Goal: Task Accomplishment & Management: Check status

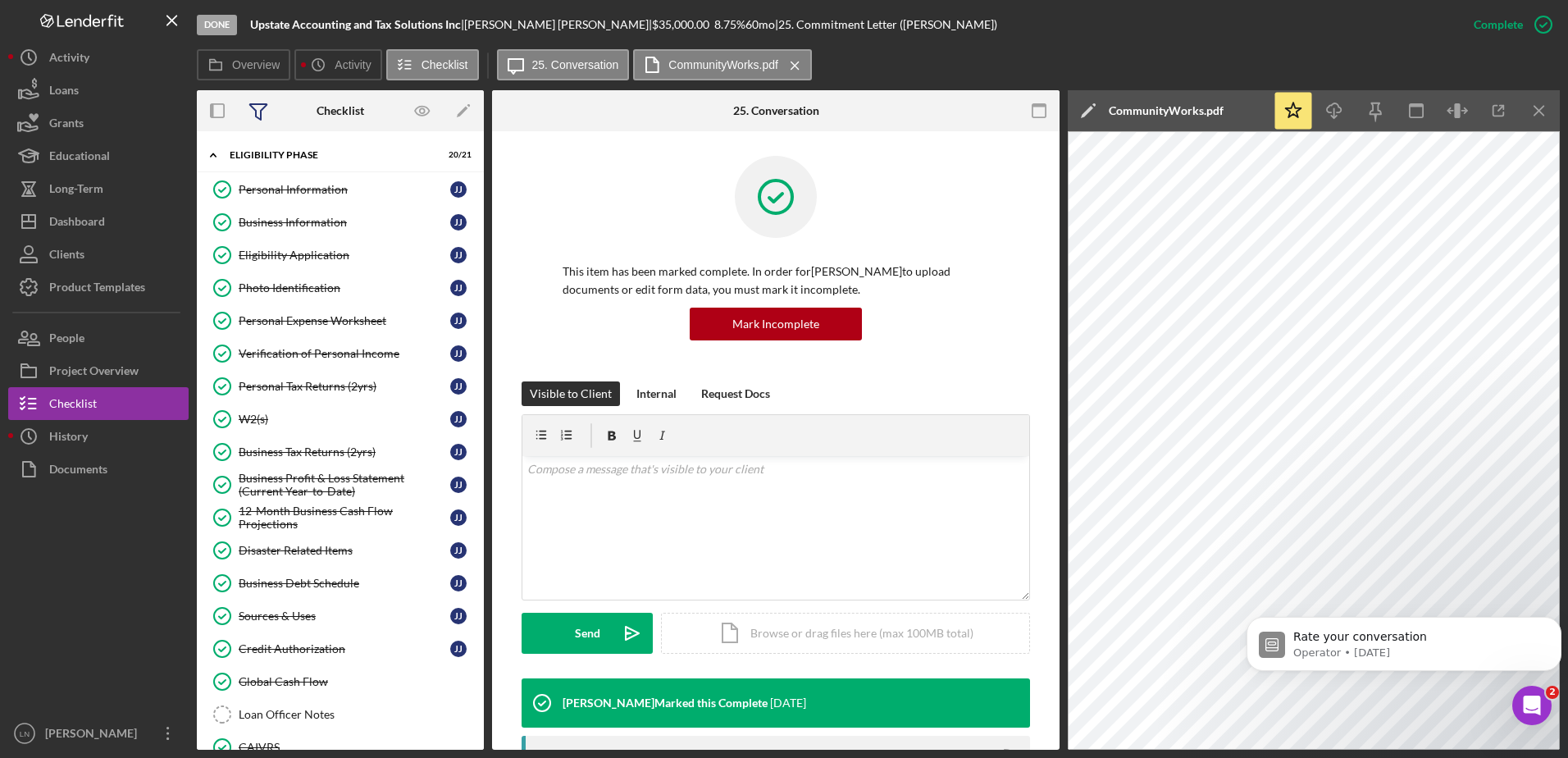
scroll to position [708, 0]
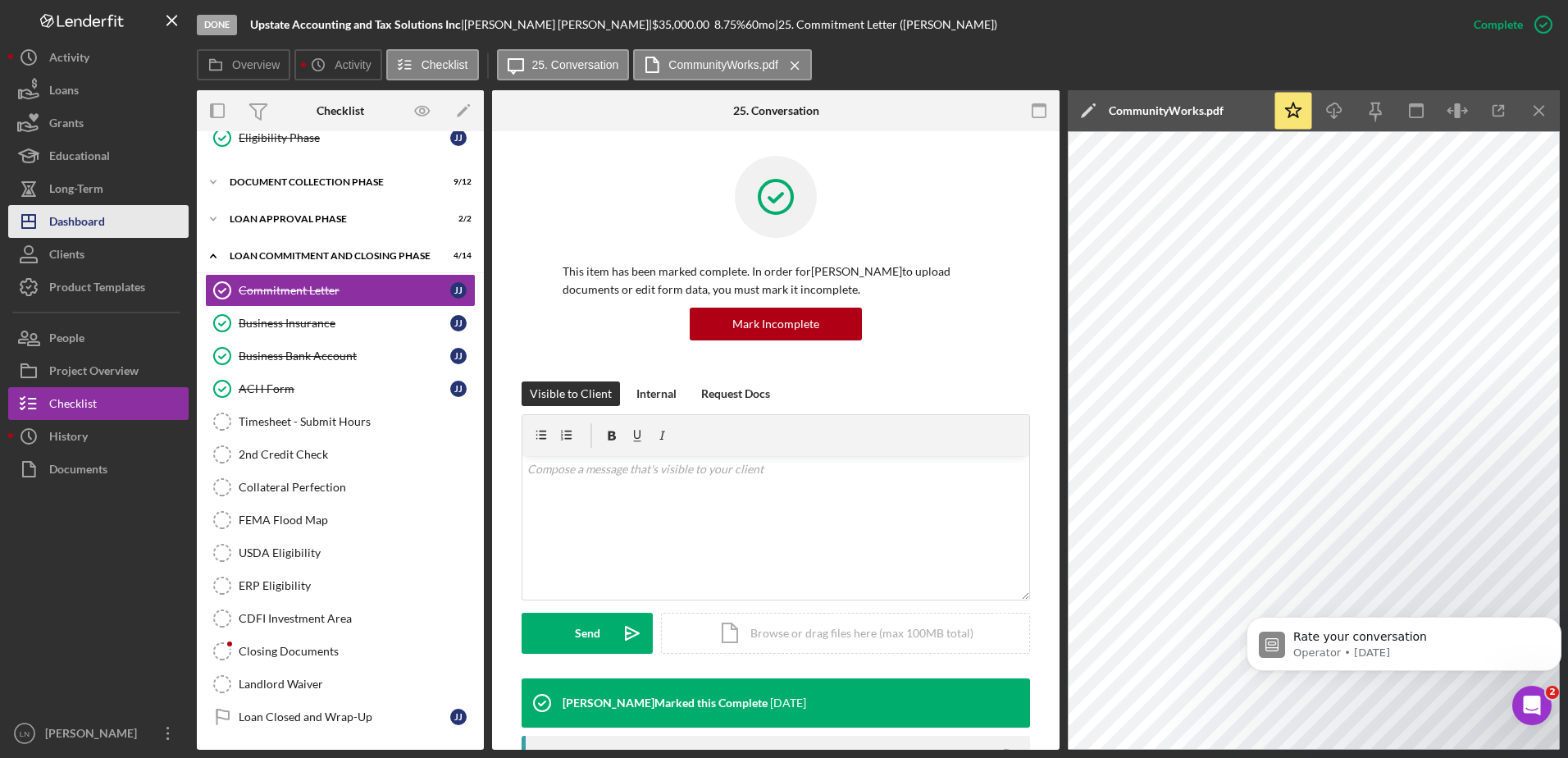
click at [70, 220] on div "Dashboard" at bounding box center [77, 224] width 56 height 36
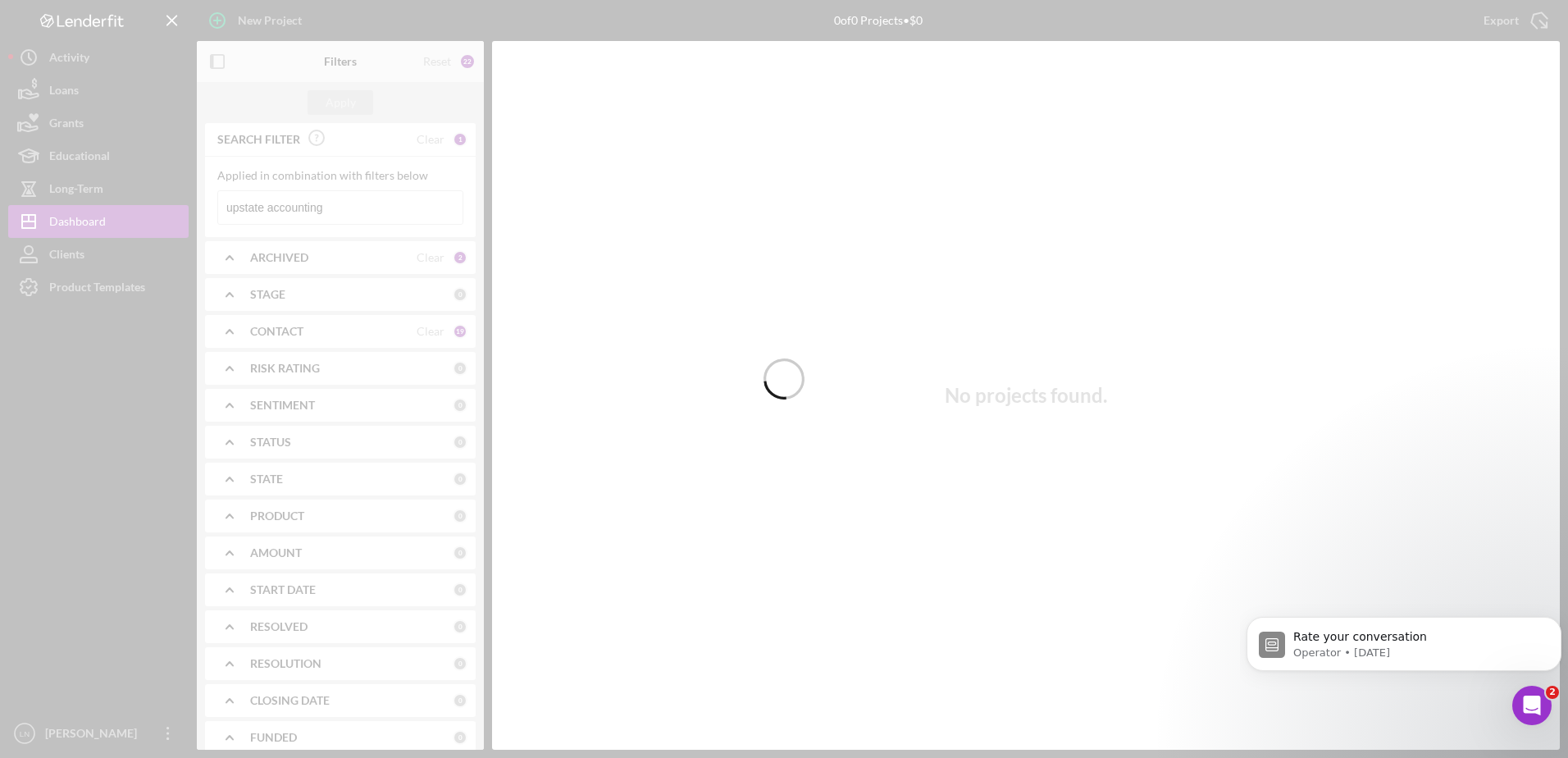
click at [303, 214] on div at bounding box center [784, 379] width 1568 height 758
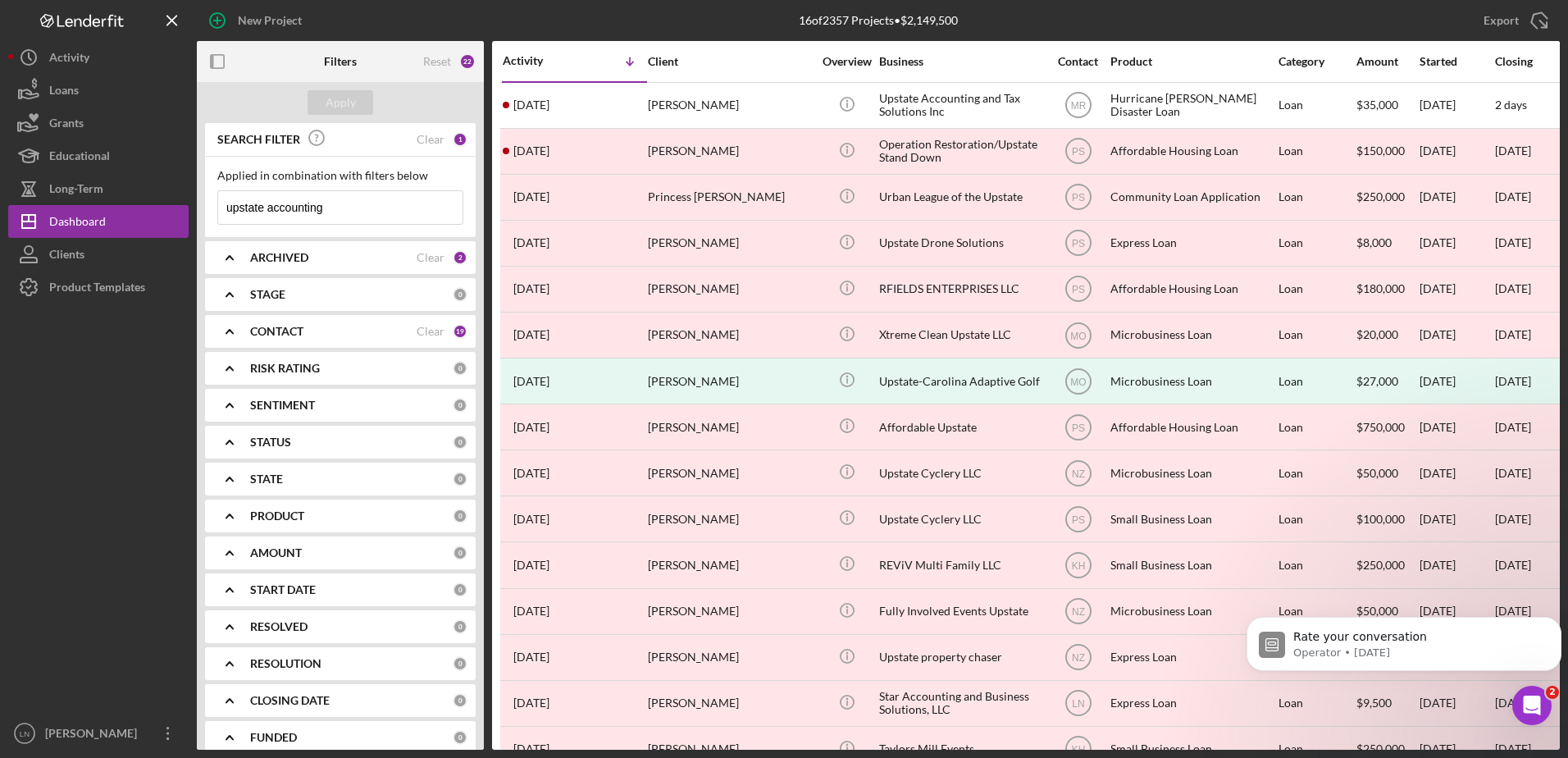
click at [337, 197] on input "upstate accounting" at bounding box center [339, 207] width 245 height 33
drag, startPoint x: 354, startPoint y: 202, endPoint x: 183, endPoint y: 203, distance: 171.0
click at [184, 207] on div "New Project 16 of 2357 Projects • $2,149,500 upstate accounting Export Icon/Exp…" at bounding box center [784, 375] width 1552 height 750
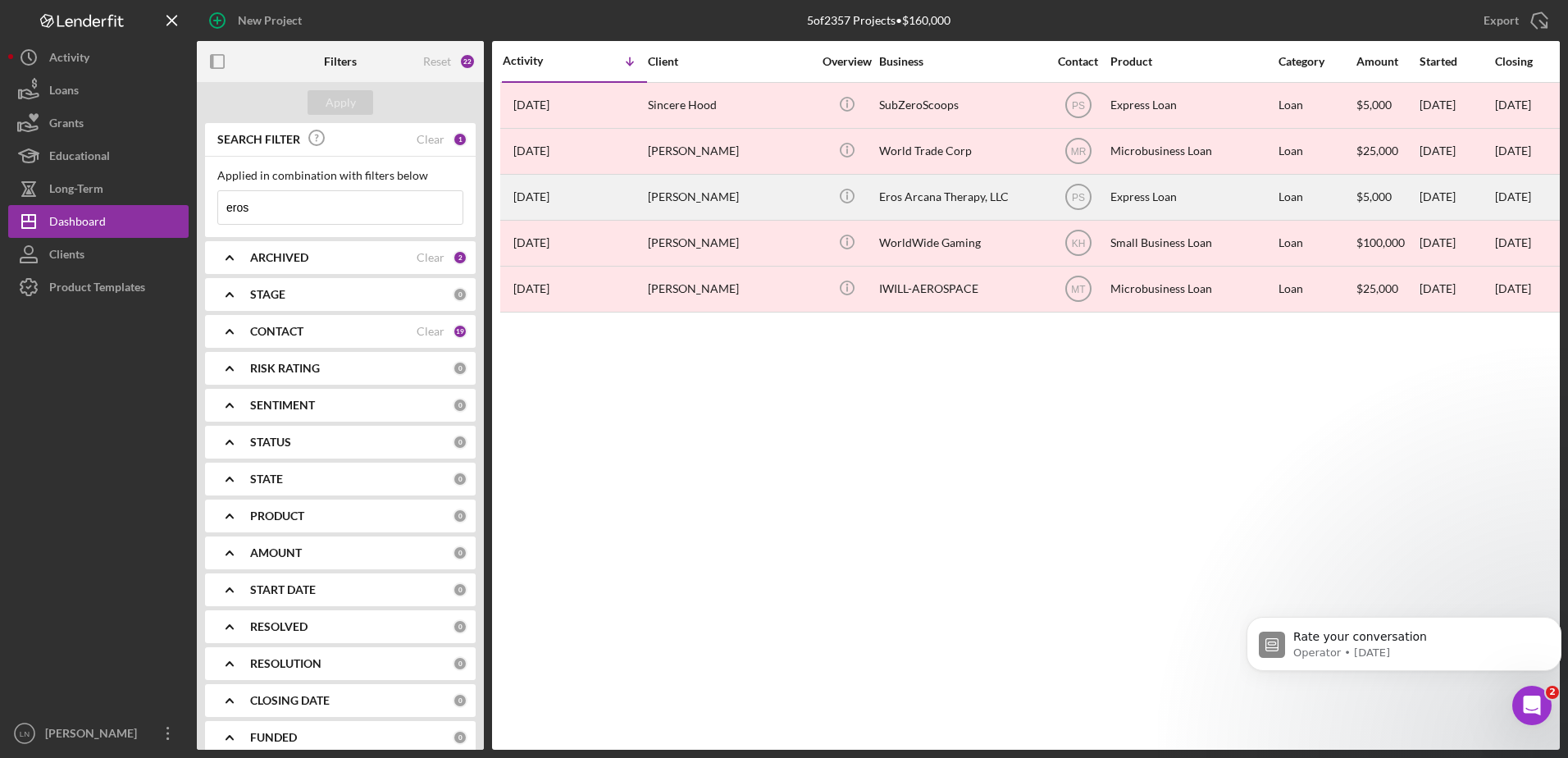
type input "eros"
click at [965, 197] on div "Eros Arcana Therapy, LLC" at bounding box center [961, 197] width 164 height 43
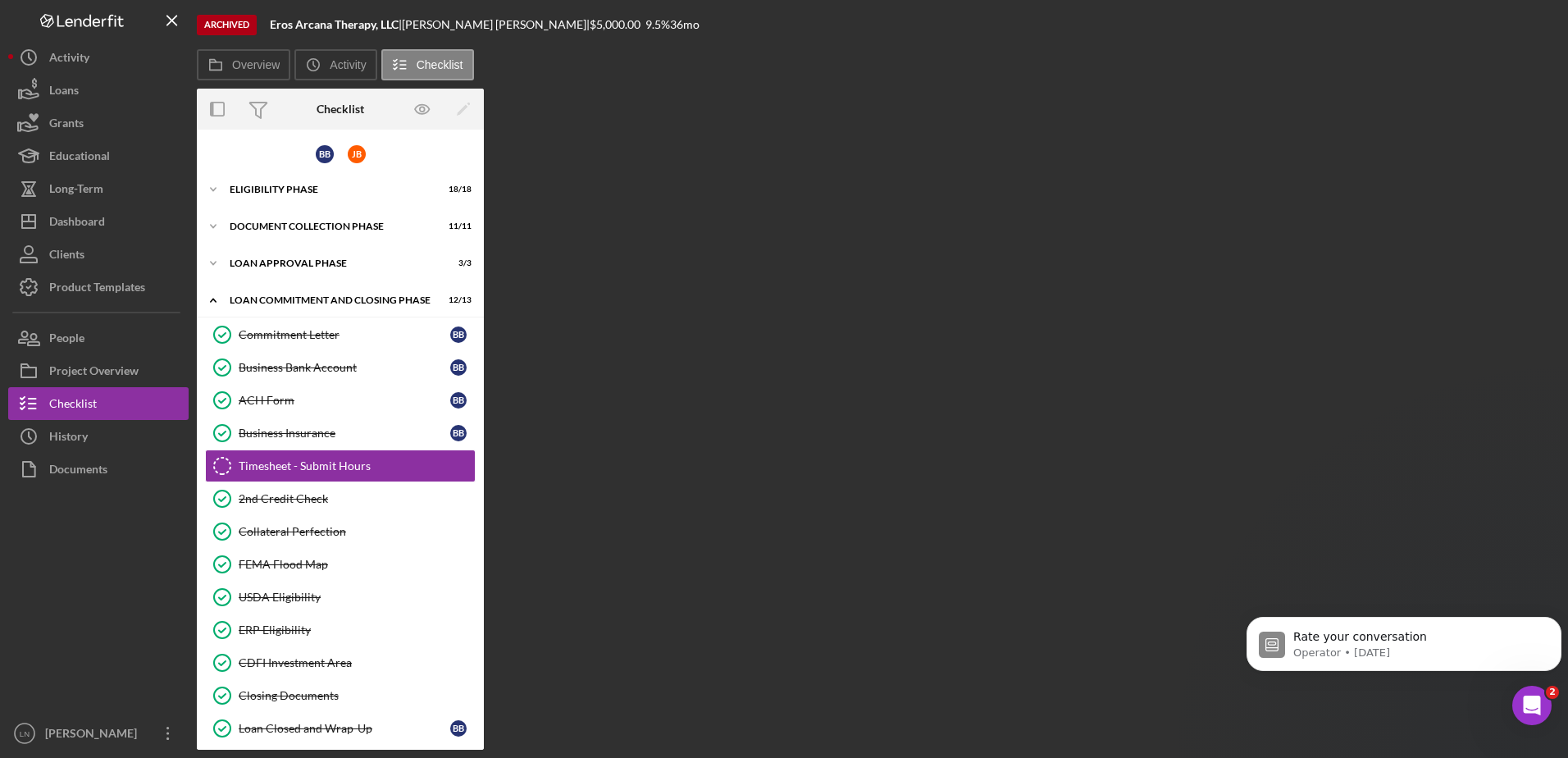
scroll to position [12, 0]
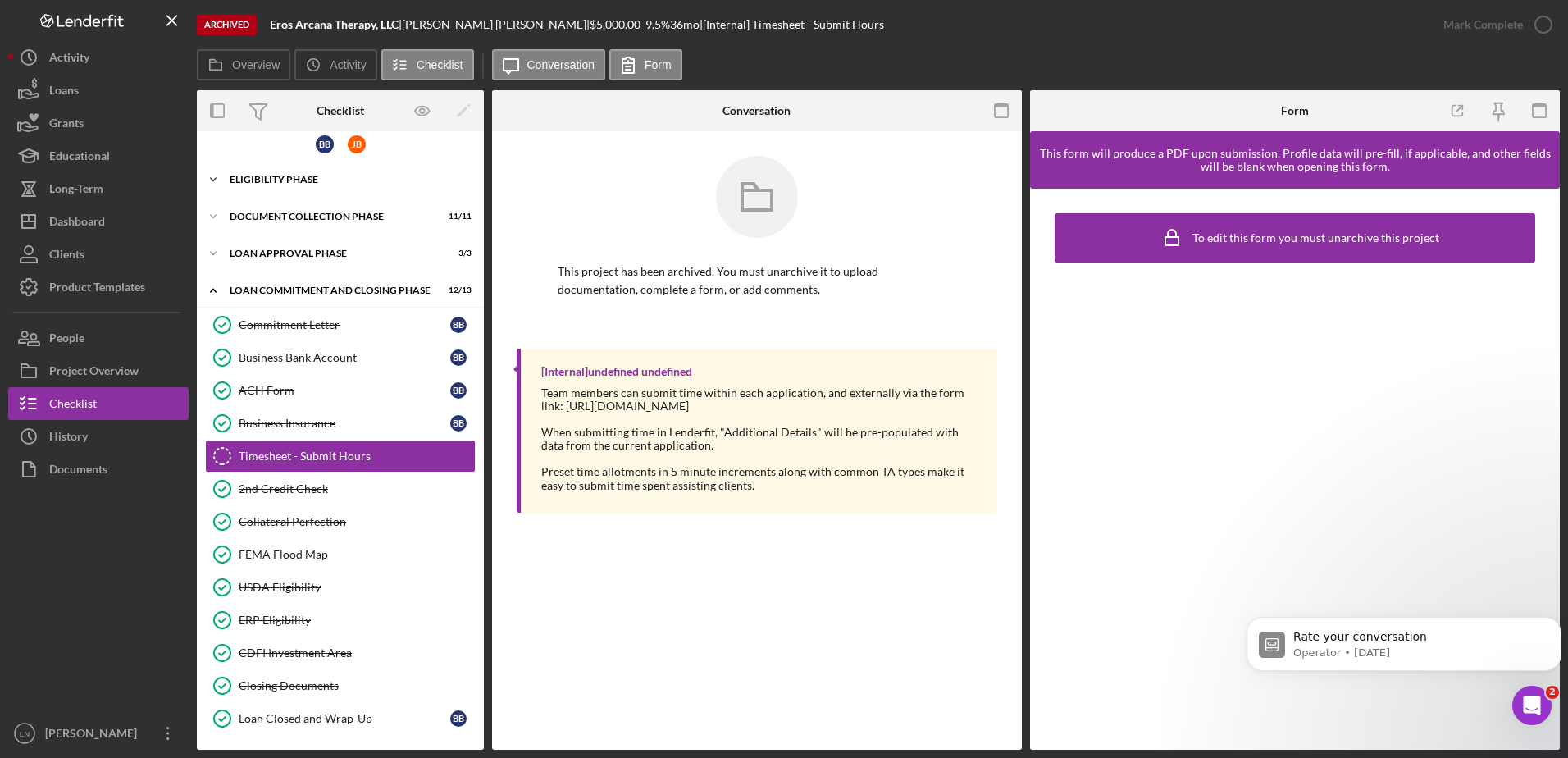
click at [311, 183] on div "Eligibility Phase" at bounding box center [346, 179] width 234 height 10
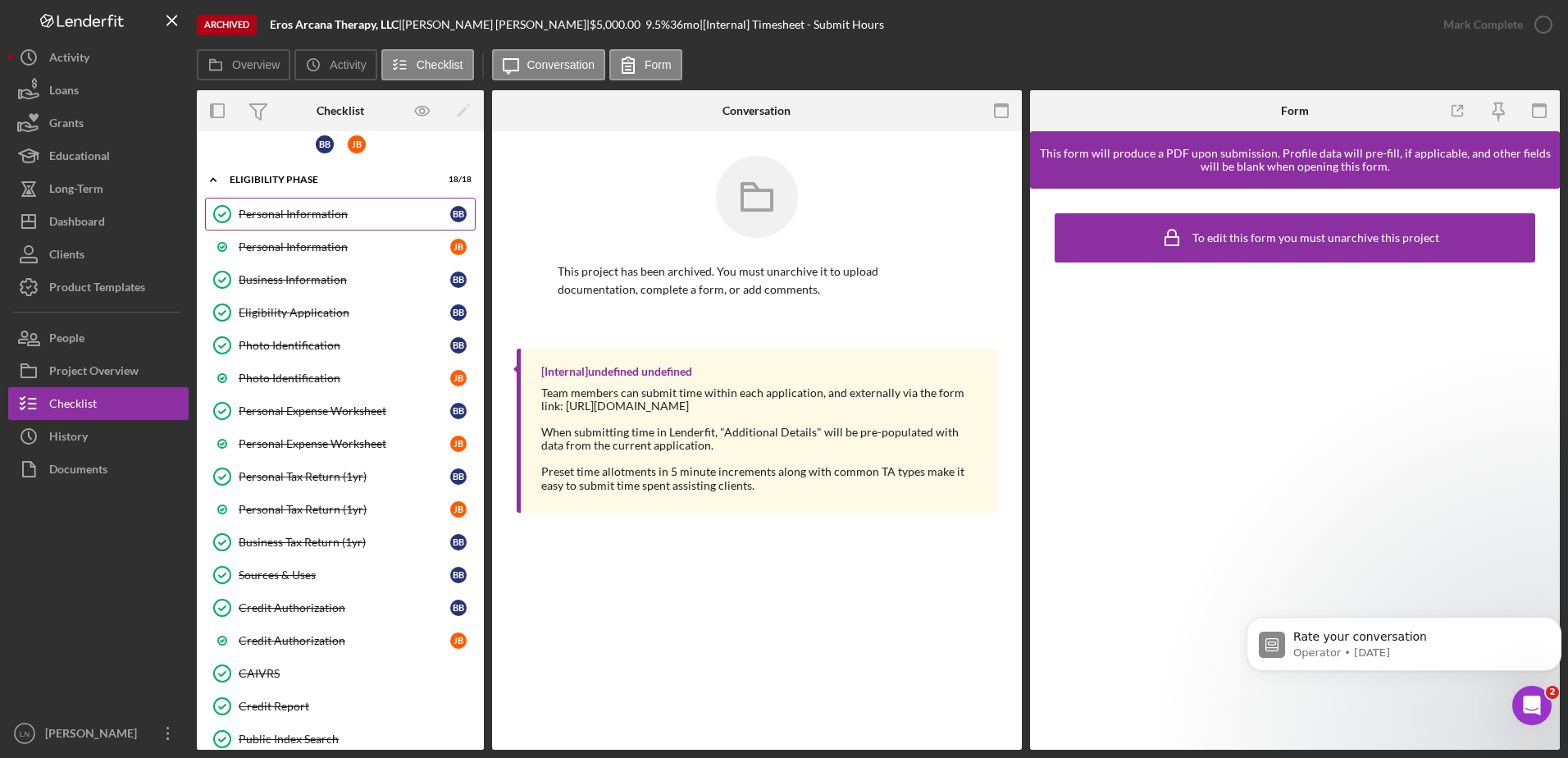
click at [302, 204] on link "Personal Information Personal Information B B" at bounding box center [340, 214] width 270 height 33
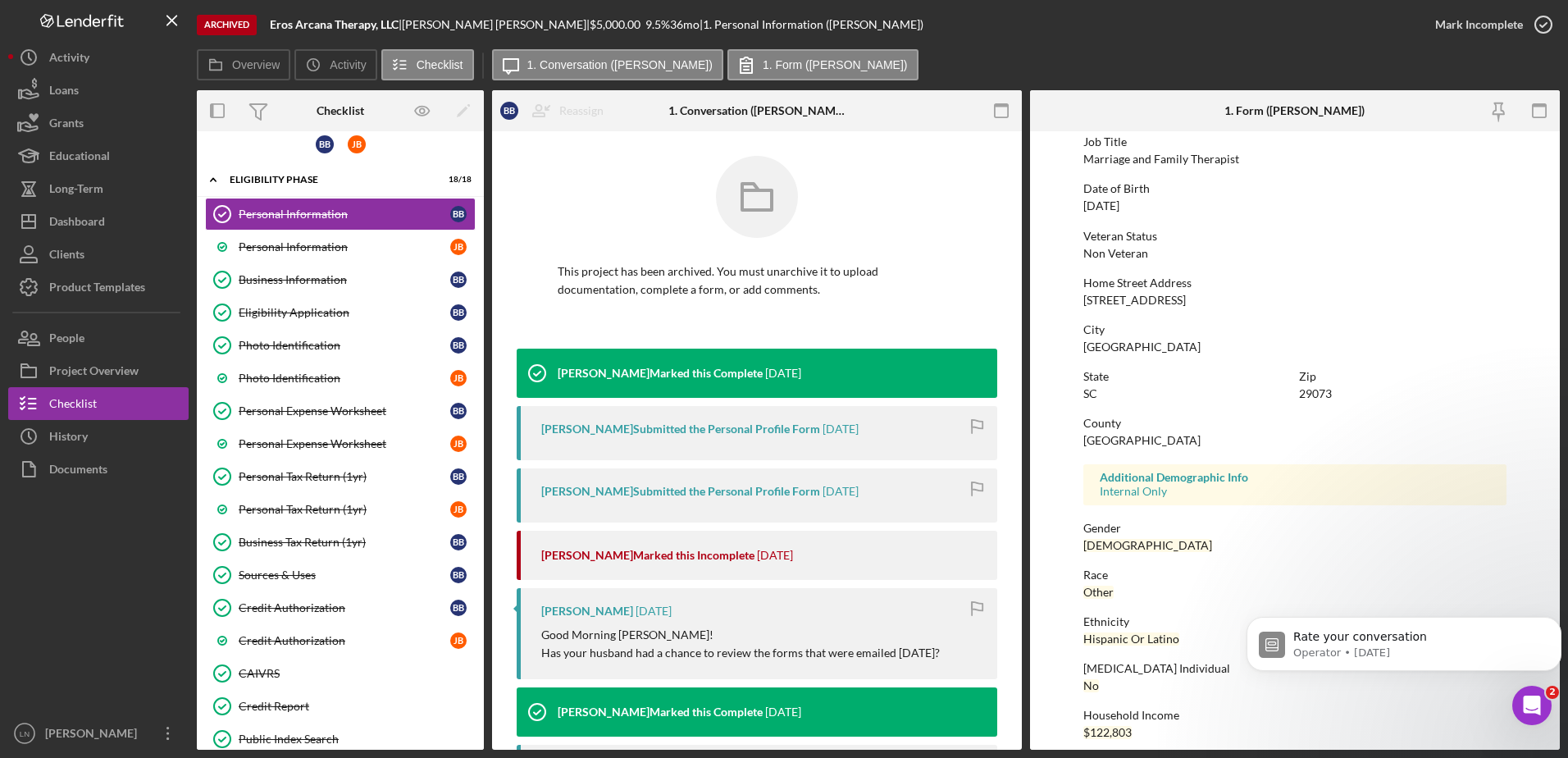
scroll to position [147, 0]
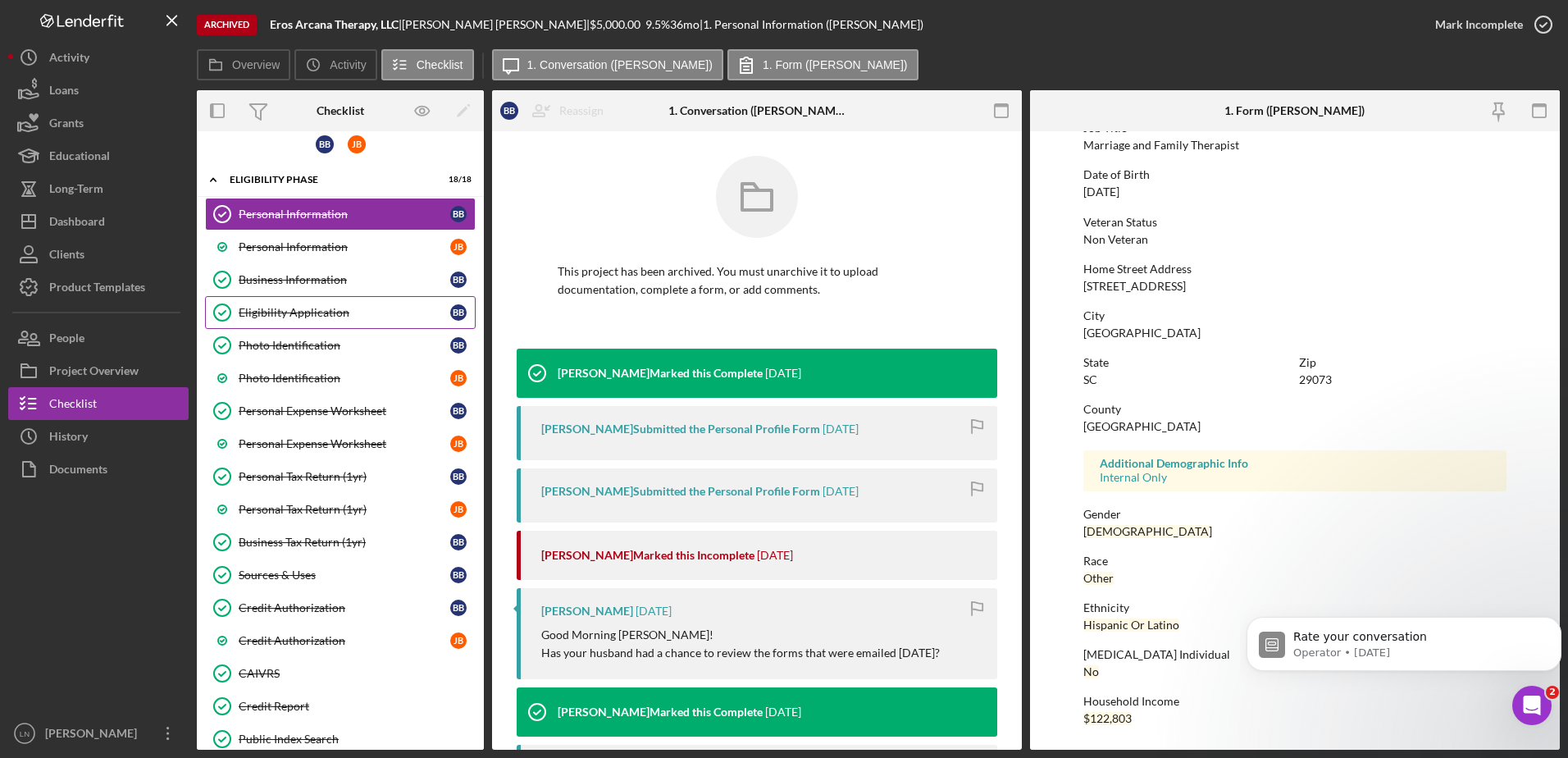
click at [315, 312] on div "Eligibility Application" at bounding box center [344, 313] width 212 height 13
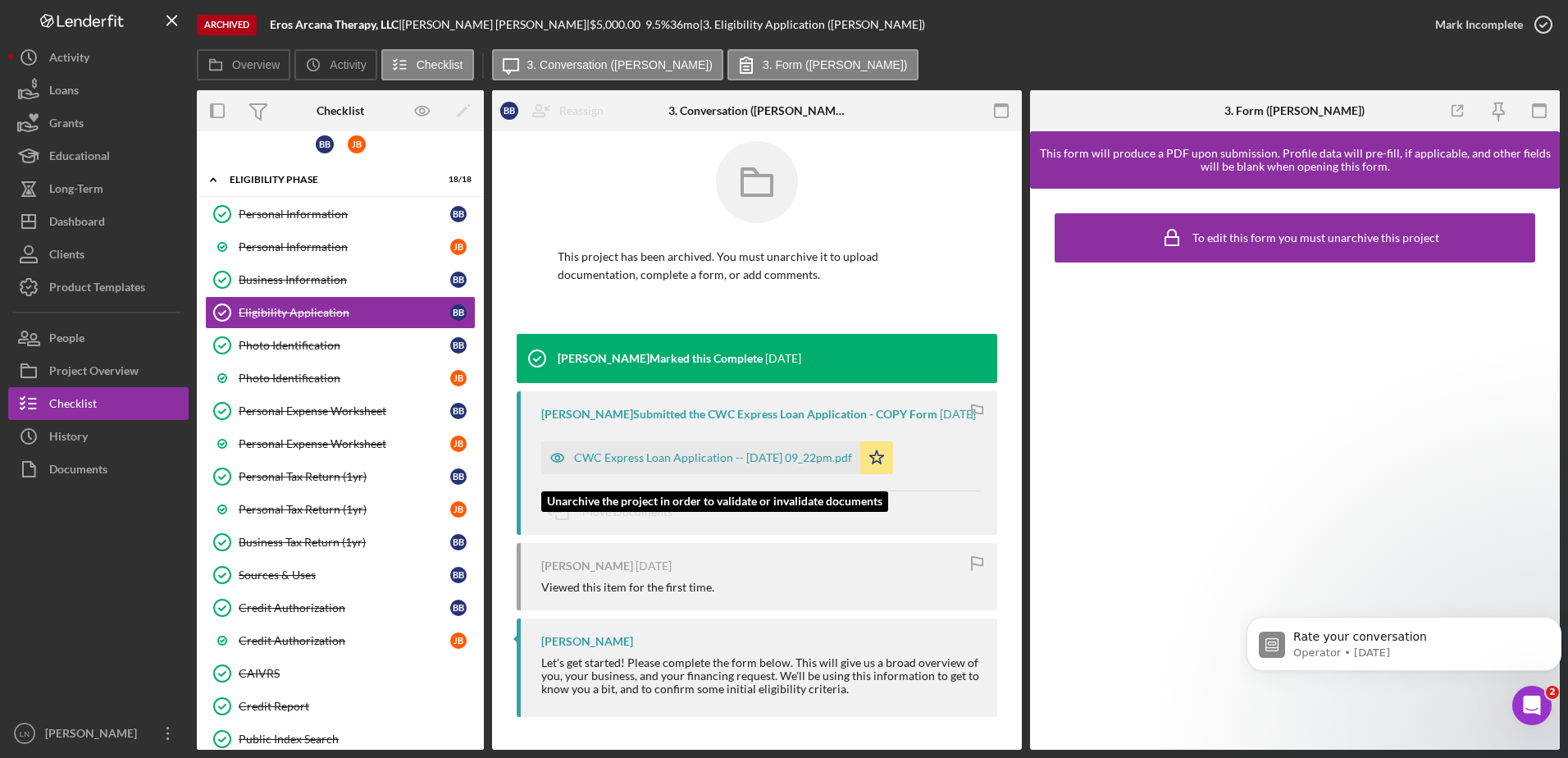
scroll to position [28, 0]
click at [709, 461] on div "CWC Express Loan Application -- [DATE] 09_22pm.pdf" at bounding box center [714, 458] width 278 height 13
